Goal: Information Seeking & Learning: Find specific fact

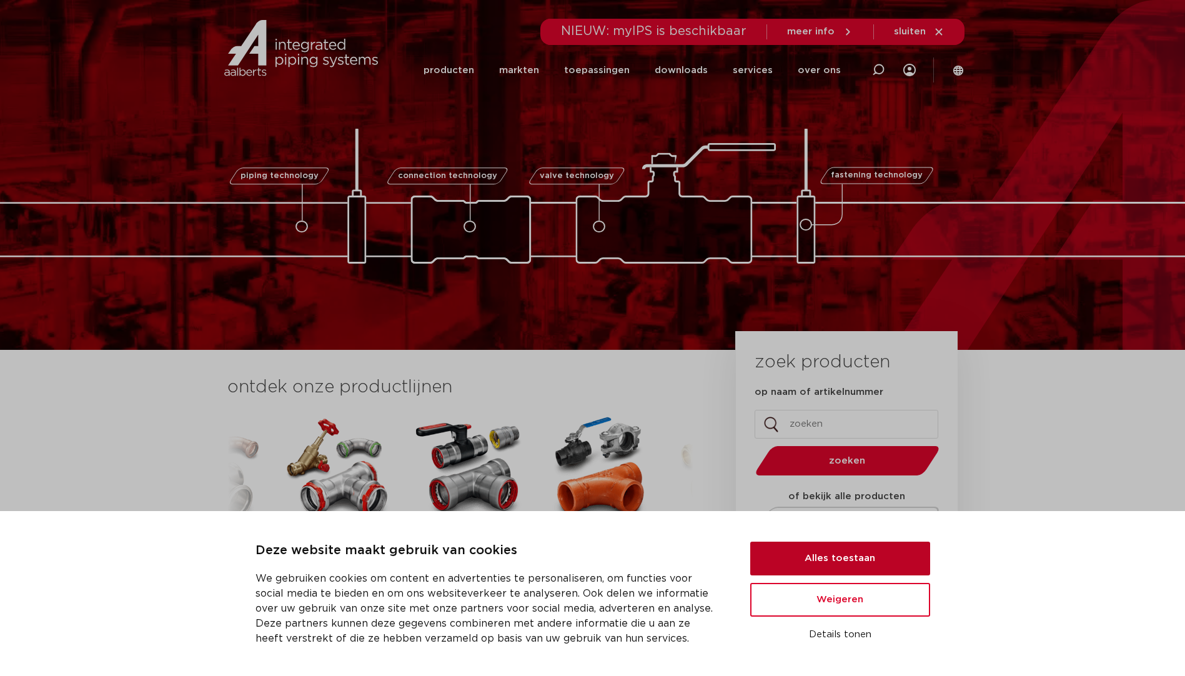
click at [851, 563] on button "Alles toestaan" at bounding box center [840, 559] width 180 height 34
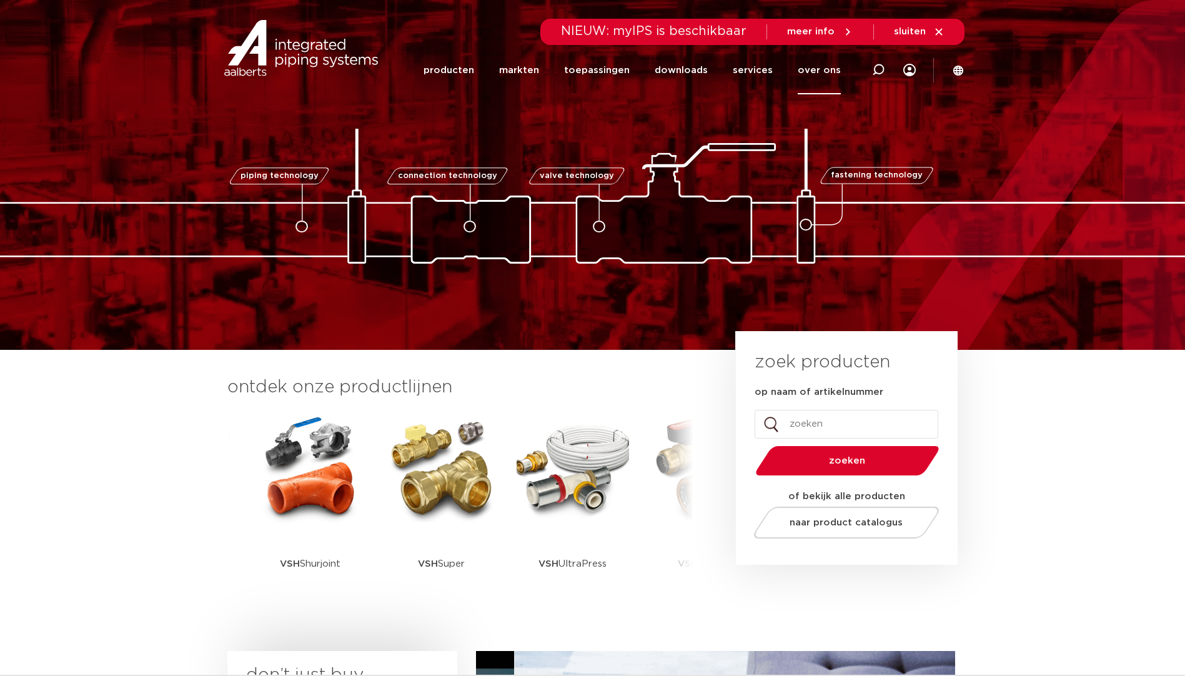
click at [823, 67] on link "over ons" at bounding box center [819, 70] width 43 height 48
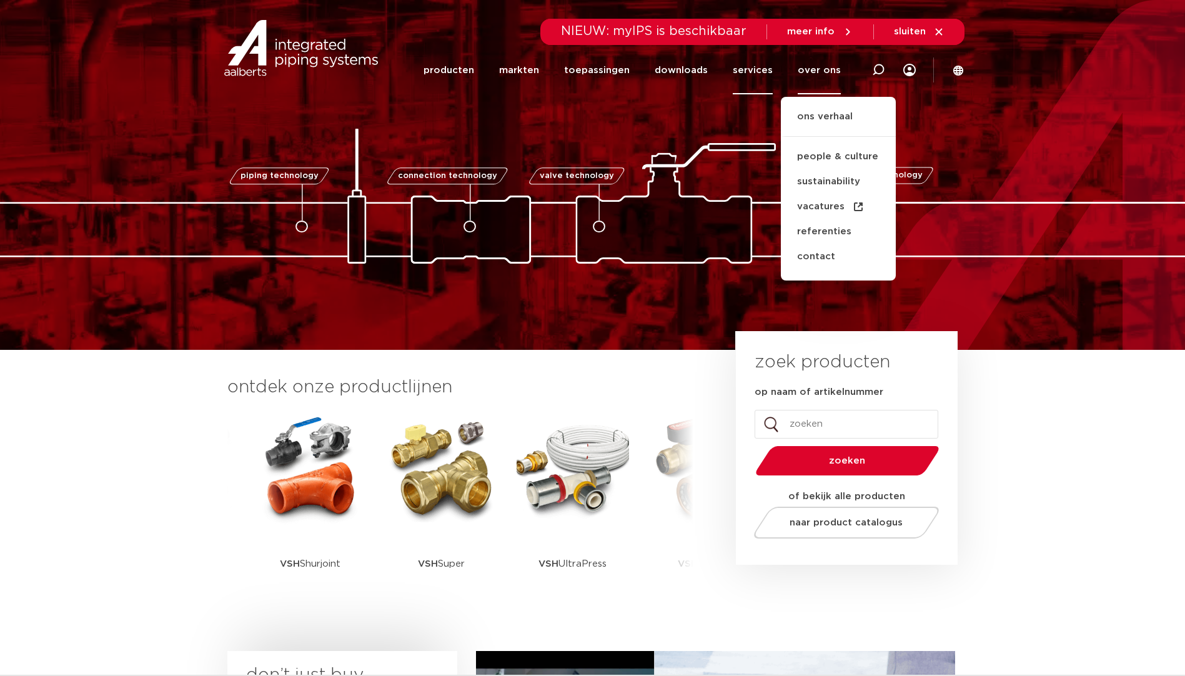
click at [749, 72] on link "services" at bounding box center [753, 70] width 40 height 48
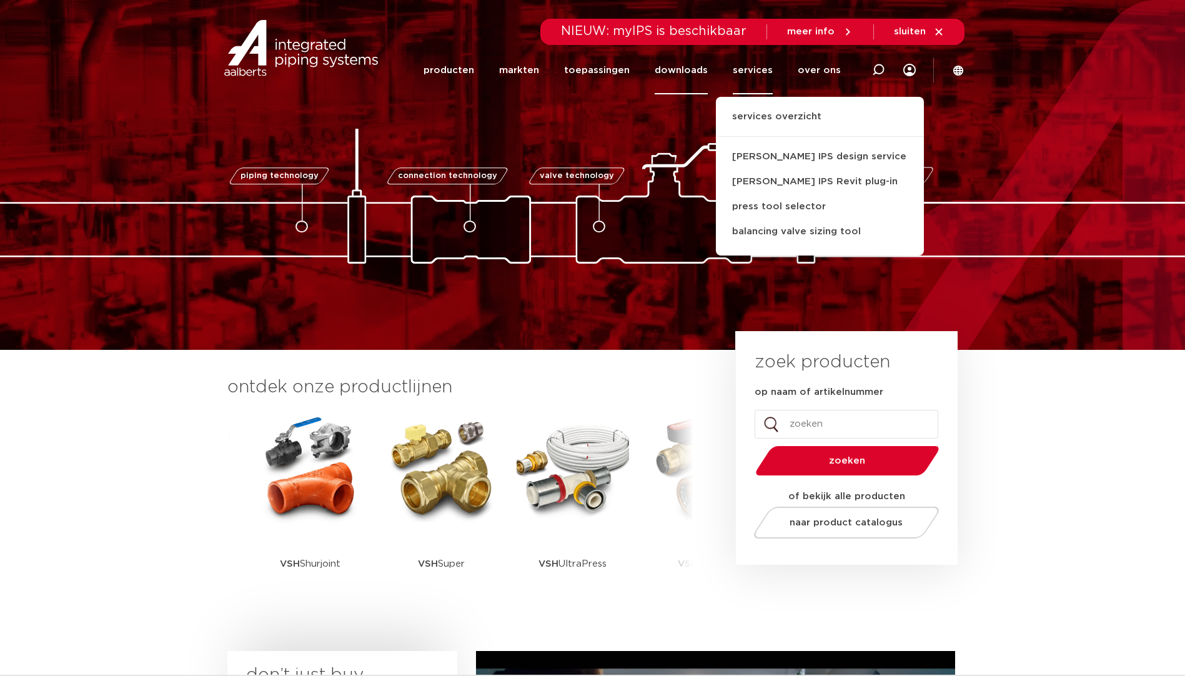
click at [685, 72] on link "downloads" at bounding box center [681, 70] width 53 height 48
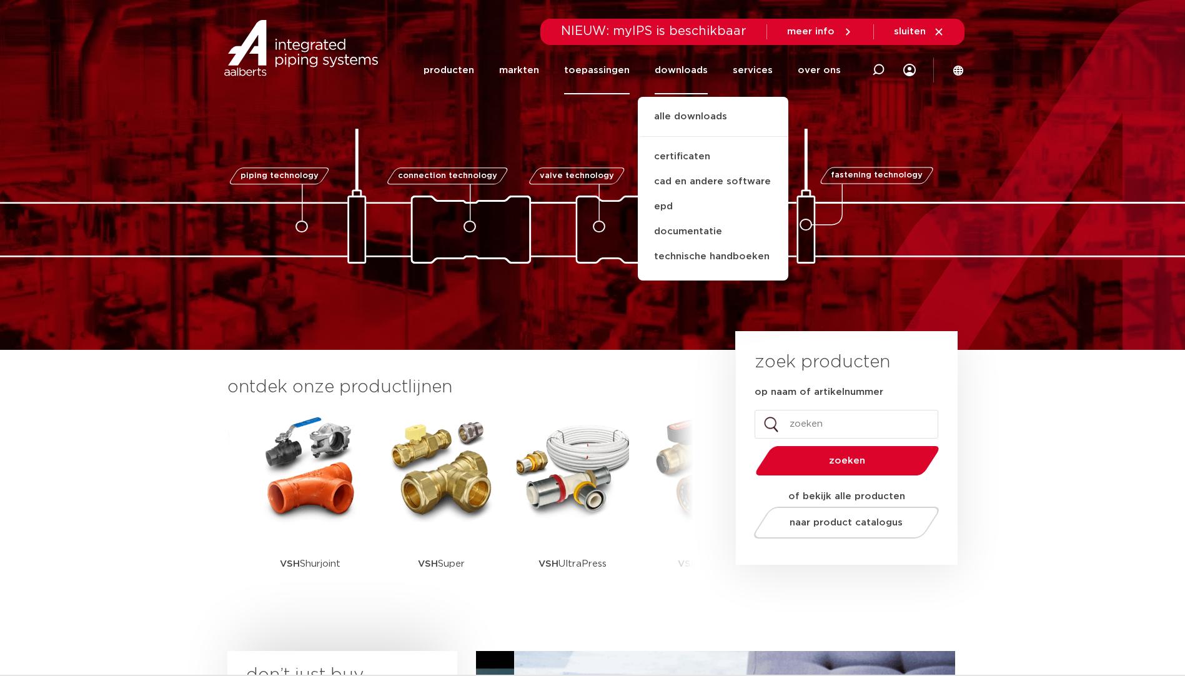
click at [594, 69] on link "toepassingen" at bounding box center [597, 70] width 66 height 48
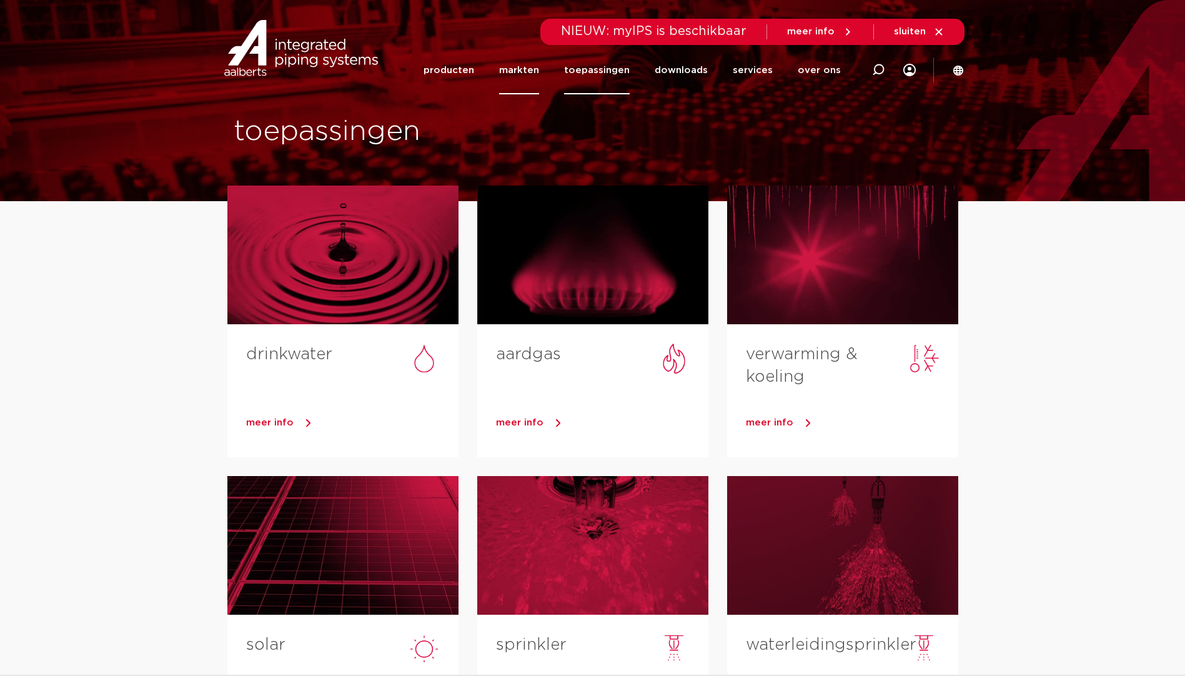
click at [525, 72] on link "markten" at bounding box center [519, 70] width 40 height 48
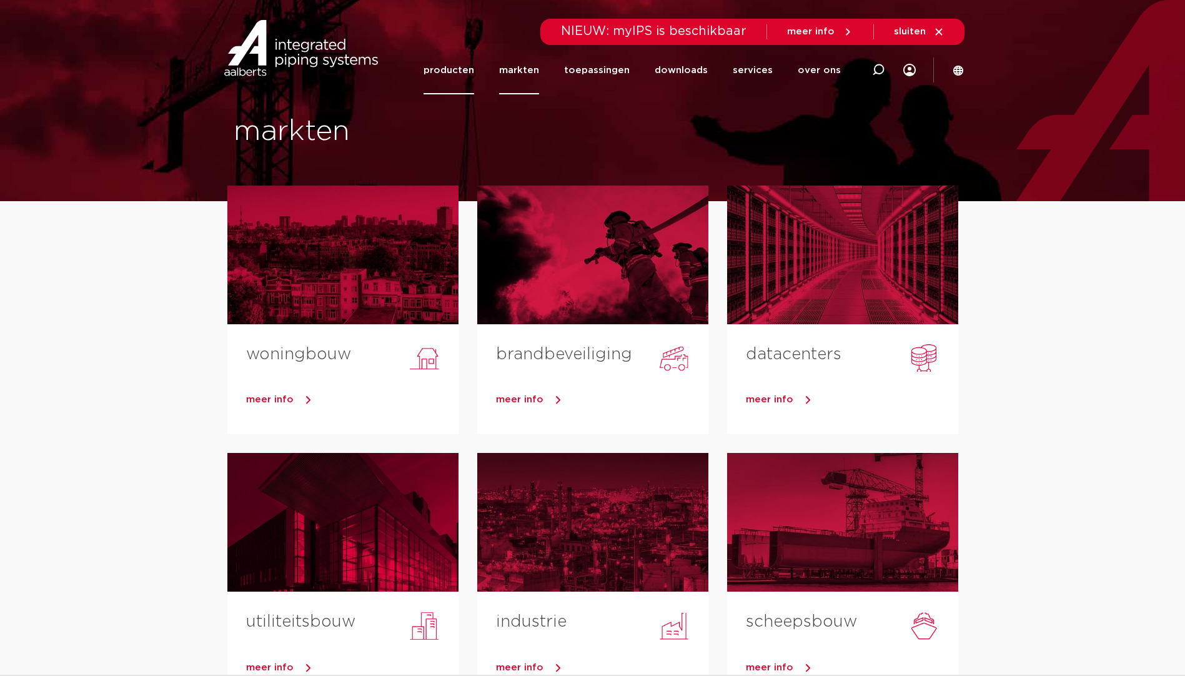
click at [453, 66] on link "producten" at bounding box center [449, 70] width 51 height 48
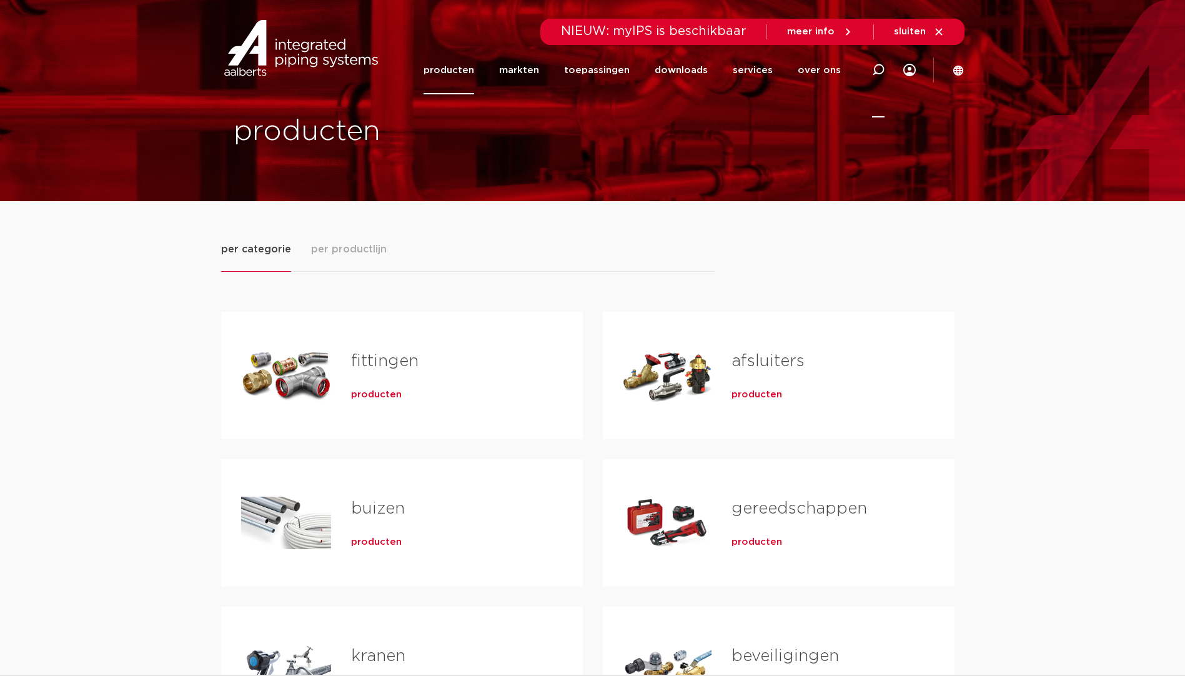
click at [879, 72] on icon at bounding box center [878, 70] width 12 height 12
type input "walibi"
click button "Zoeken" at bounding box center [0, 0] width 0 height 0
